Goal: Information Seeking & Learning: Learn about a topic

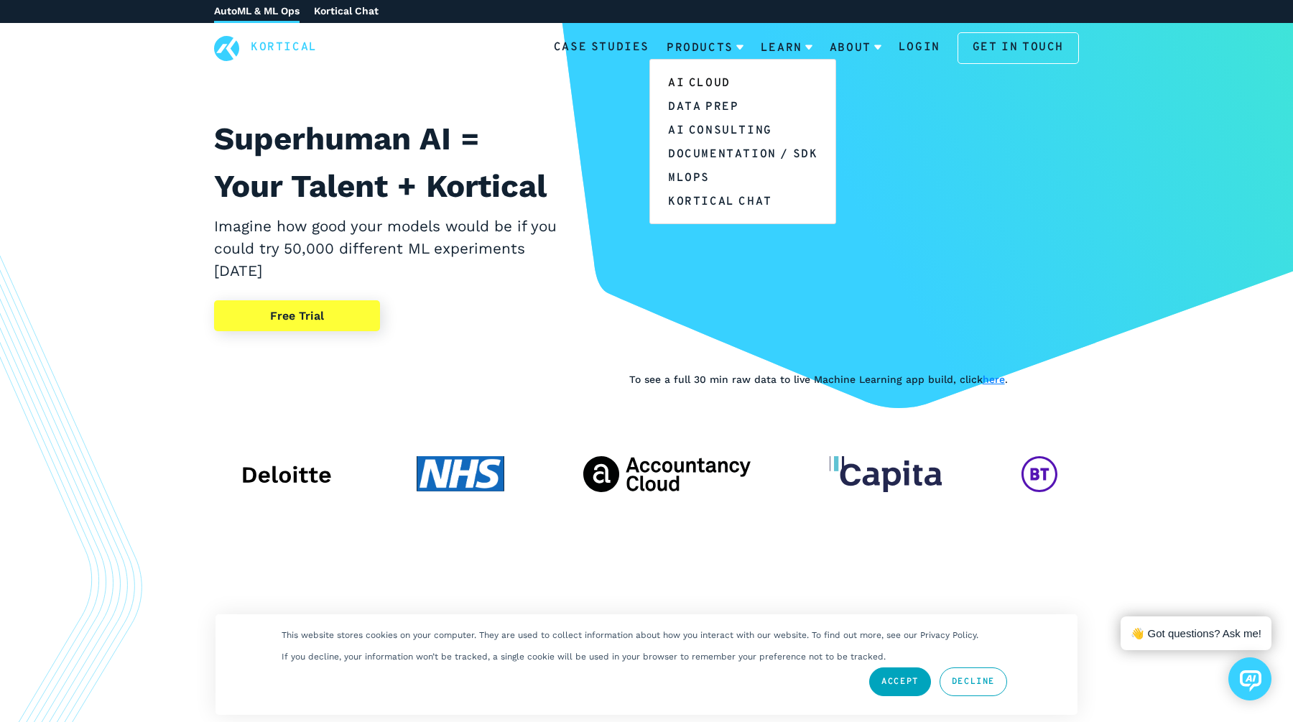
click at [707, 83] on link "AI Cloud" at bounding box center [742, 82] width 185 height 24
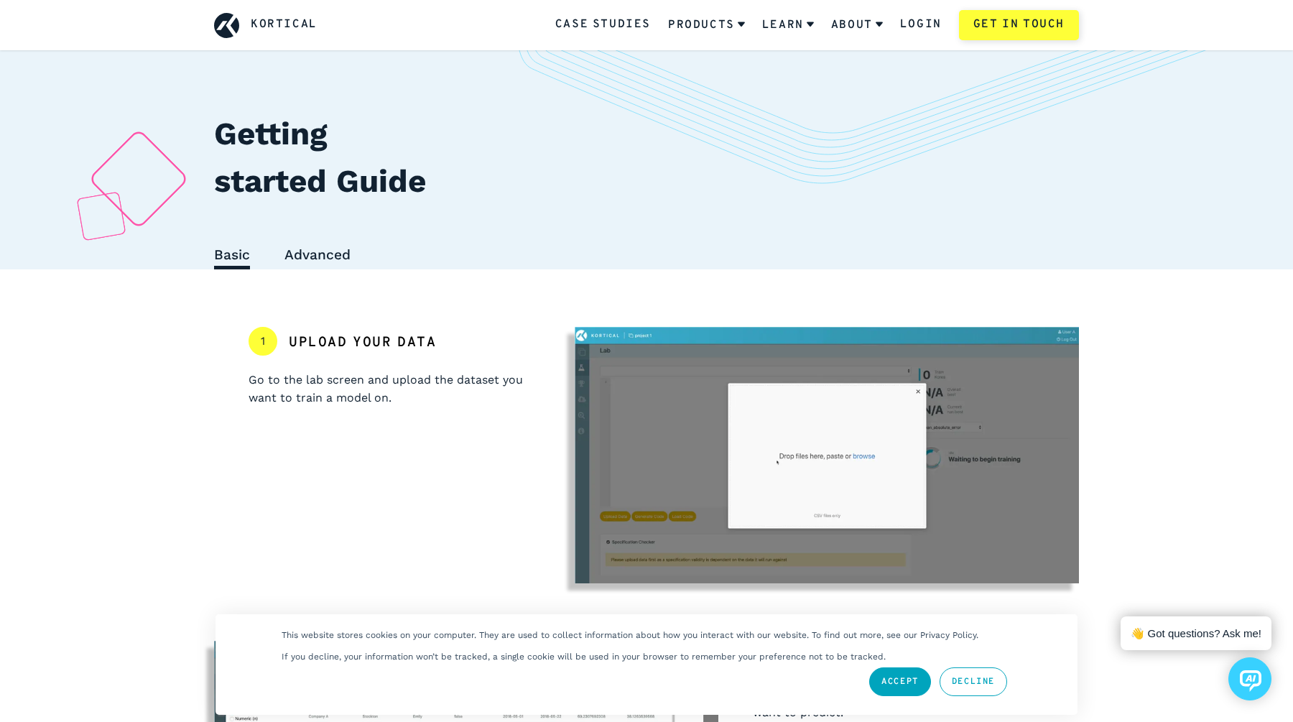
scroll to position [29, 0]
click at [619, 22] on link "Case Studies" at bounding box center [603, 25] width 96 height 19
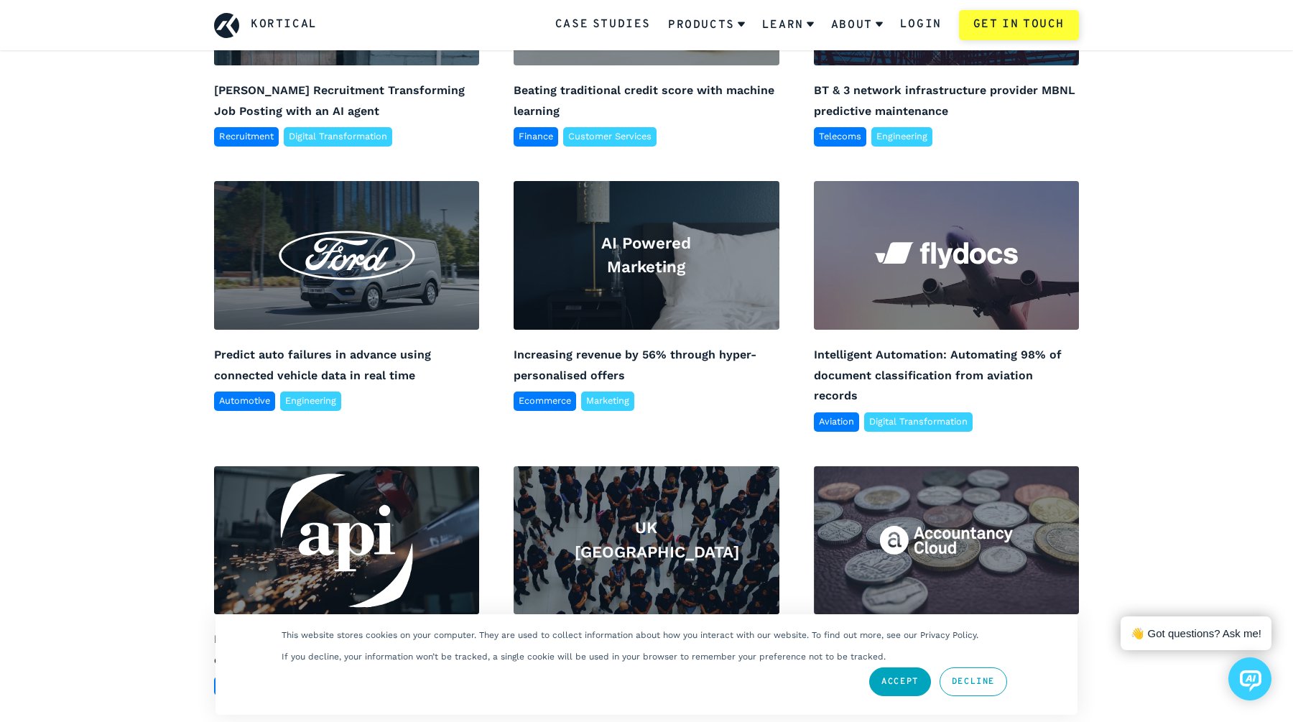
scroll to position [763, 0]
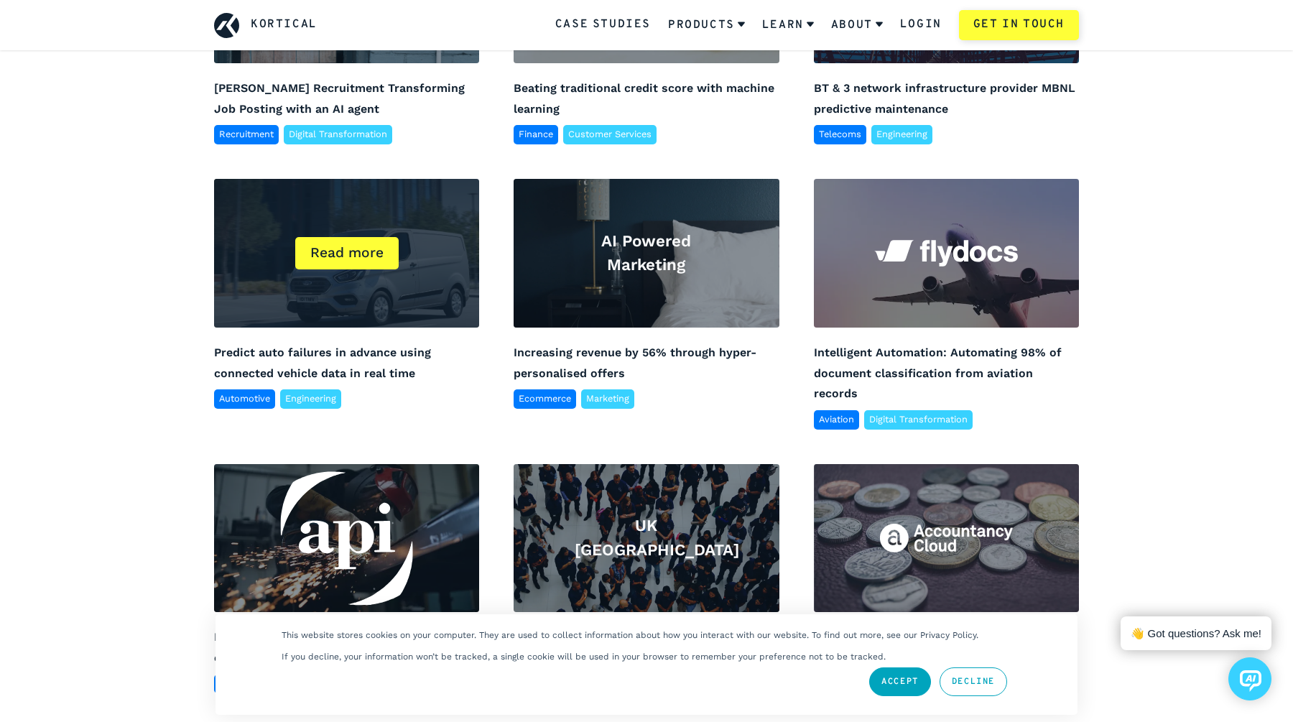
click at [357, 263] on div "Read more" at bounding box center [346, 253] width 103 height 32
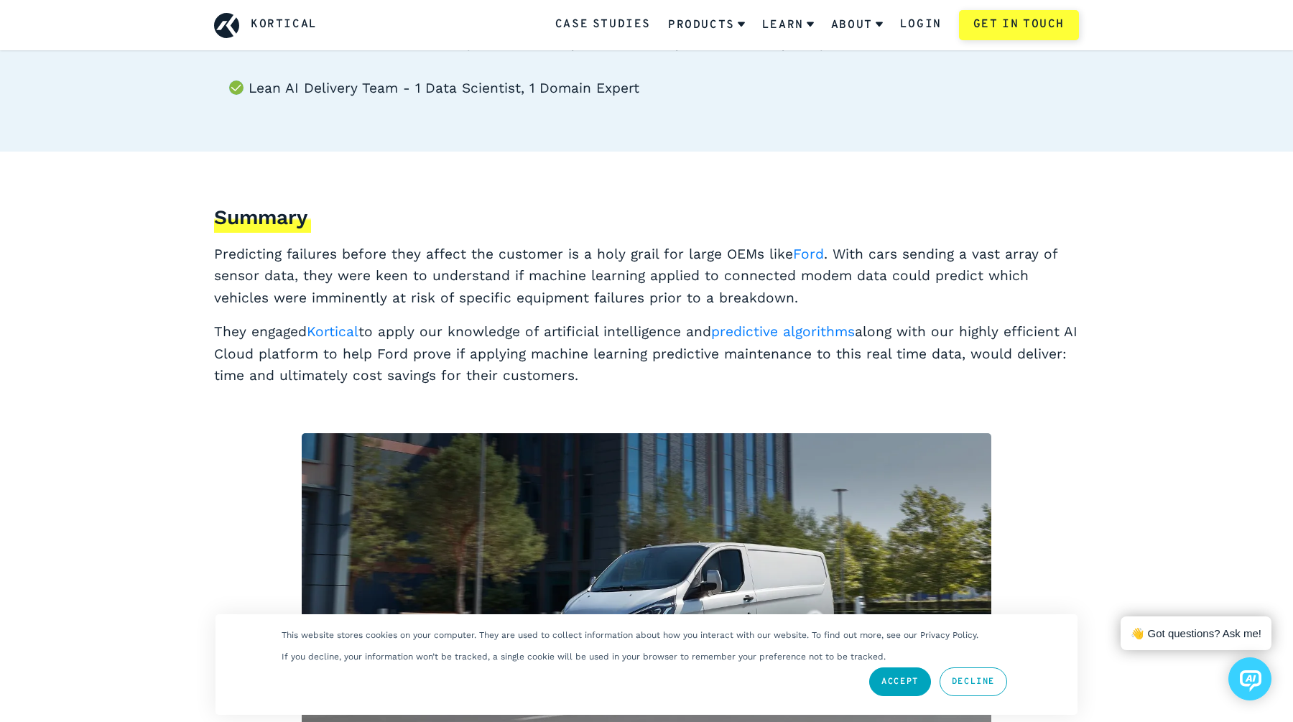
scroll to position [569, 0]
